Goal: Book appointment/travel/reservation

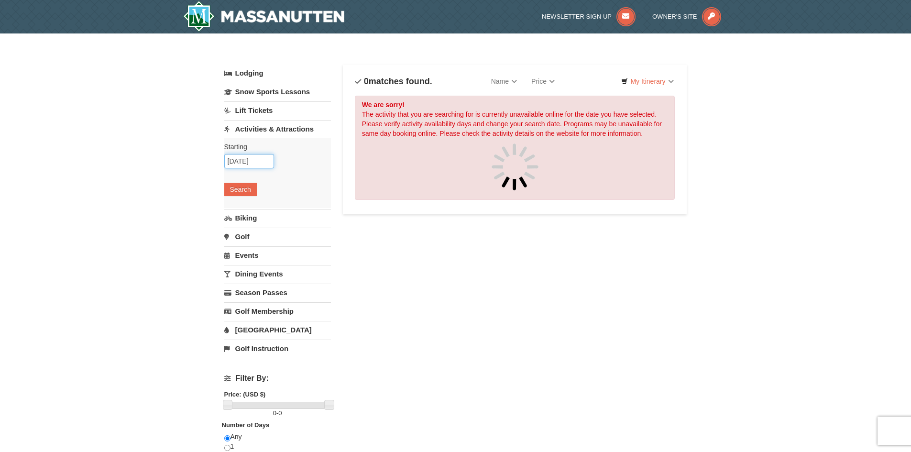
click at [269, 159] on input "10/11/2025" at bounding box center [249, 161] width 50 height 14
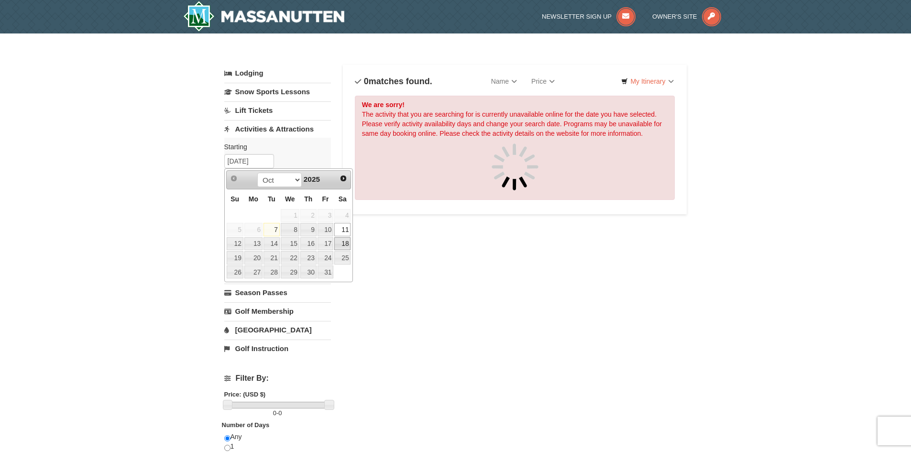
click at [344, 243] on link "18" at bounding box center [342, 243] width 16 height 13
type input "10/18/2025"
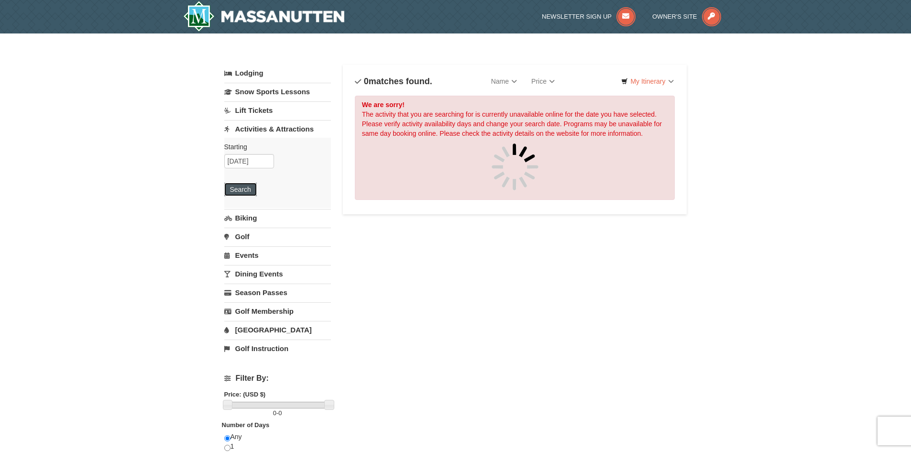
click at [242, 188] on button "Search" at bounding box center [240, 189] width 33 height 13
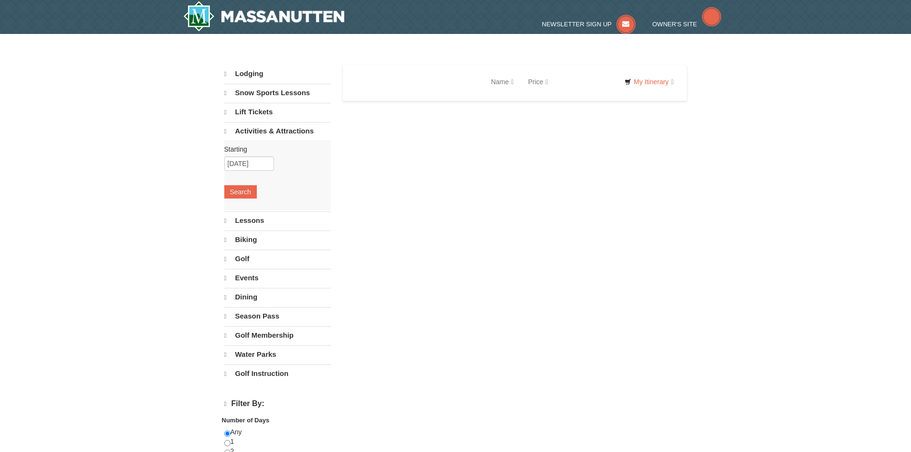
select select "10"
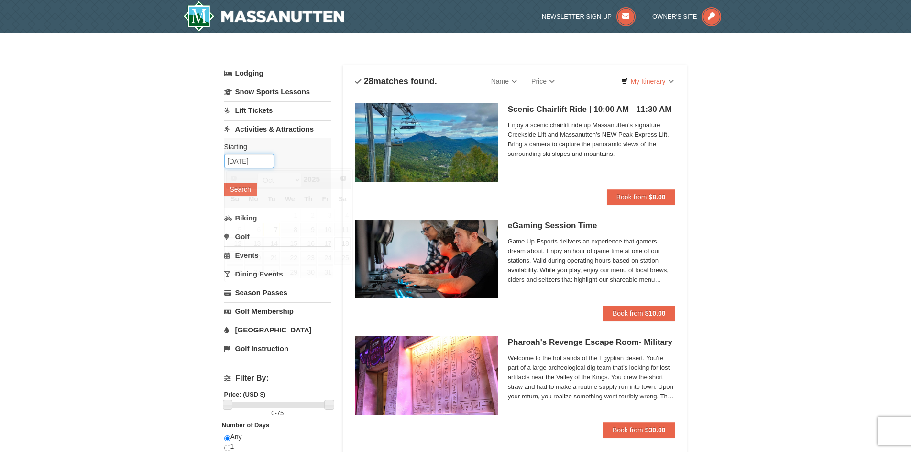
click at [264, 161] on input "10/18/2025" at bounding box center [249, 161] width 50 height 14
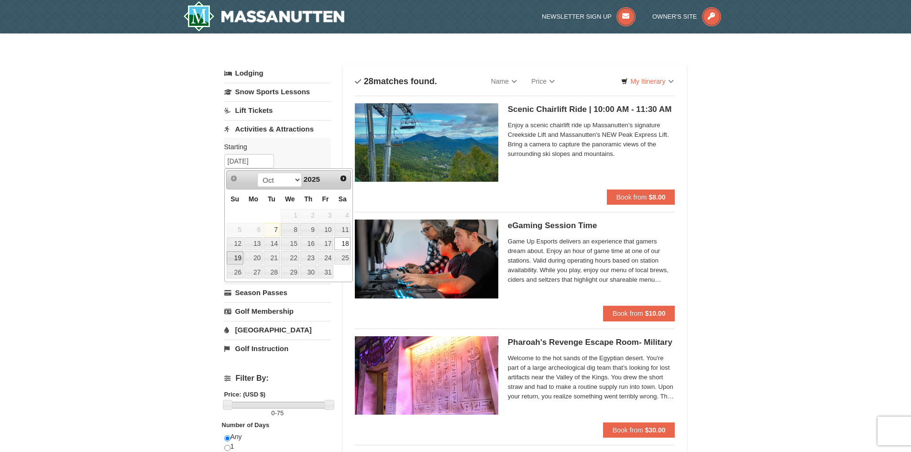
click at [240, 256] on link "19" at bounding box center [235, 257] width 17 height 13
type input "[DATE]"
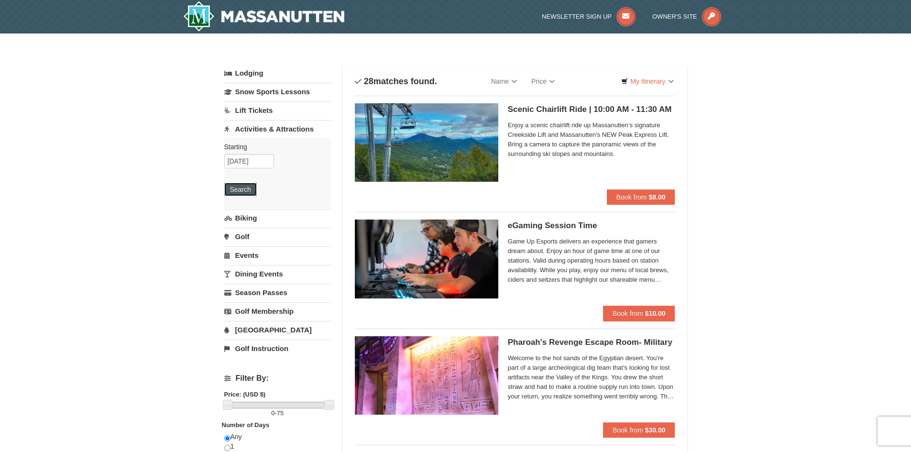
click at [241, 194] on button "Search" at bounding box center [240, 189] width 33 height 13
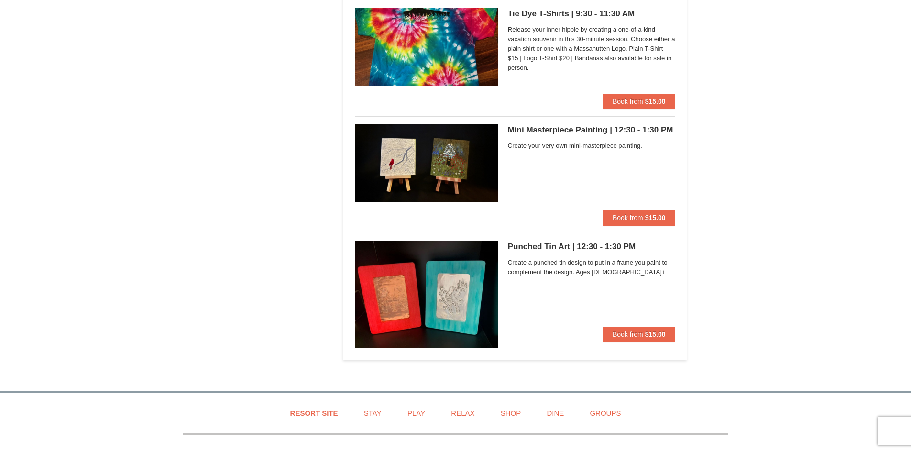
scroll to position [2713, 0]
